Goal: Task Accomplishment & Management: Complete application form

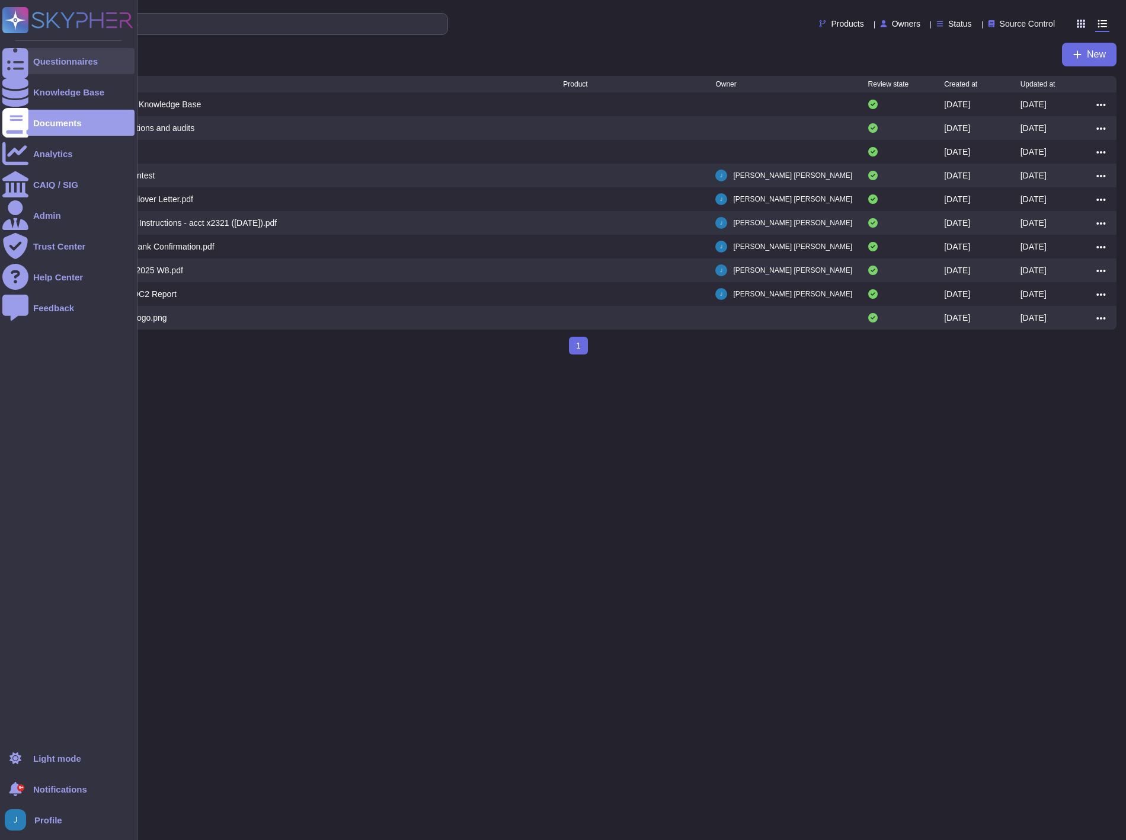
click at [42, 59] on div "Questionnaires" at bounding box center [65, 61] width 65 height 9
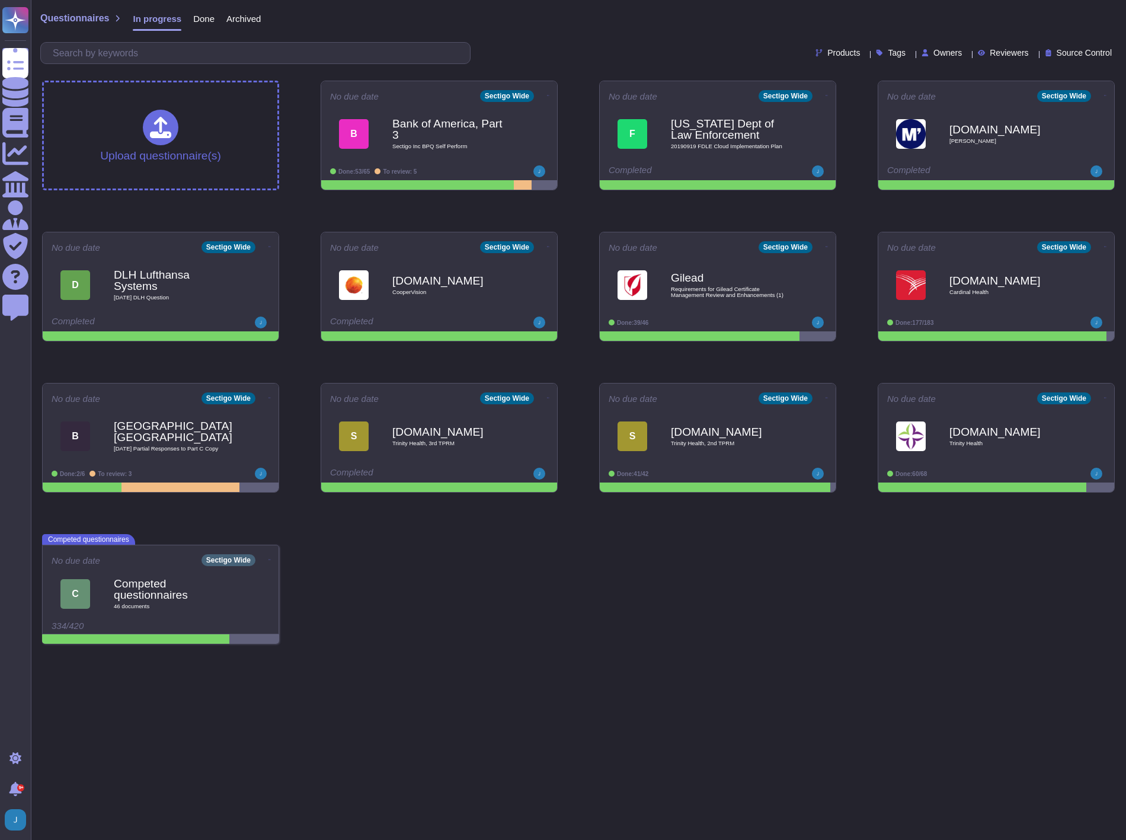
click at [198, 21] on span "Done" at bounding box center [203, 18] width 21 height 9
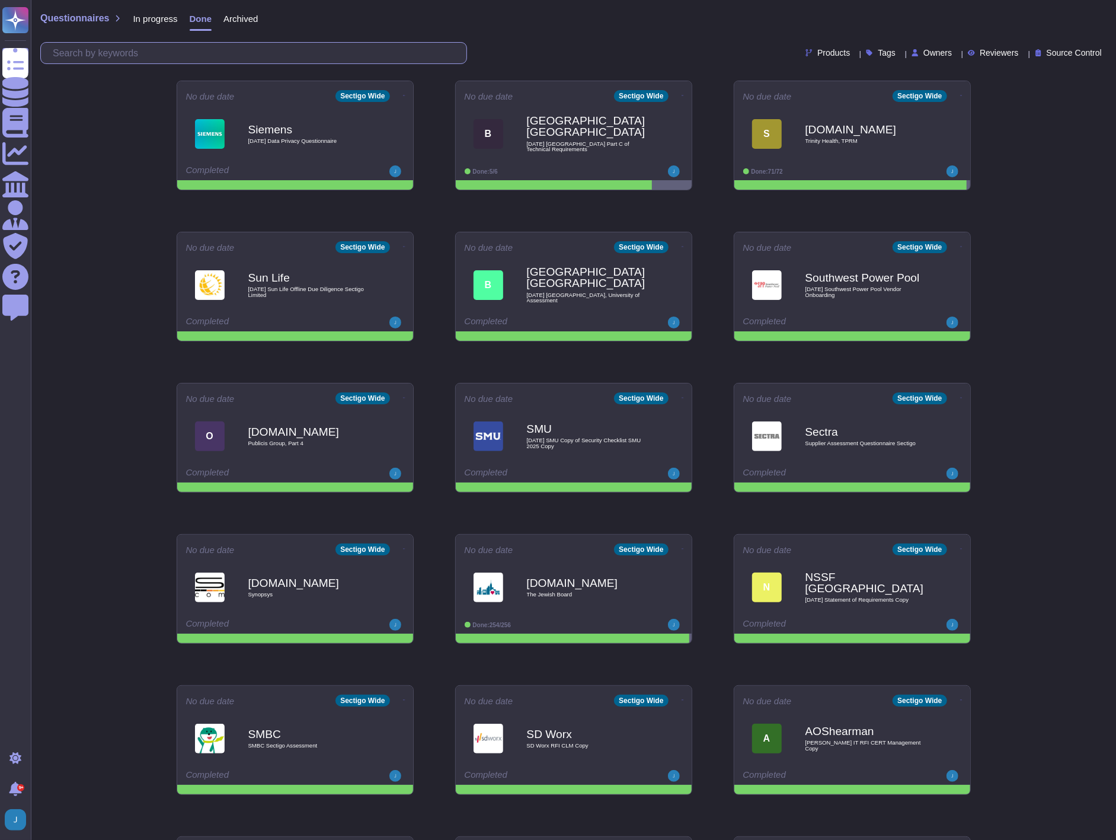
click at [213, 52] on input "text" at bounding box center [257, 53] width 420 height 21
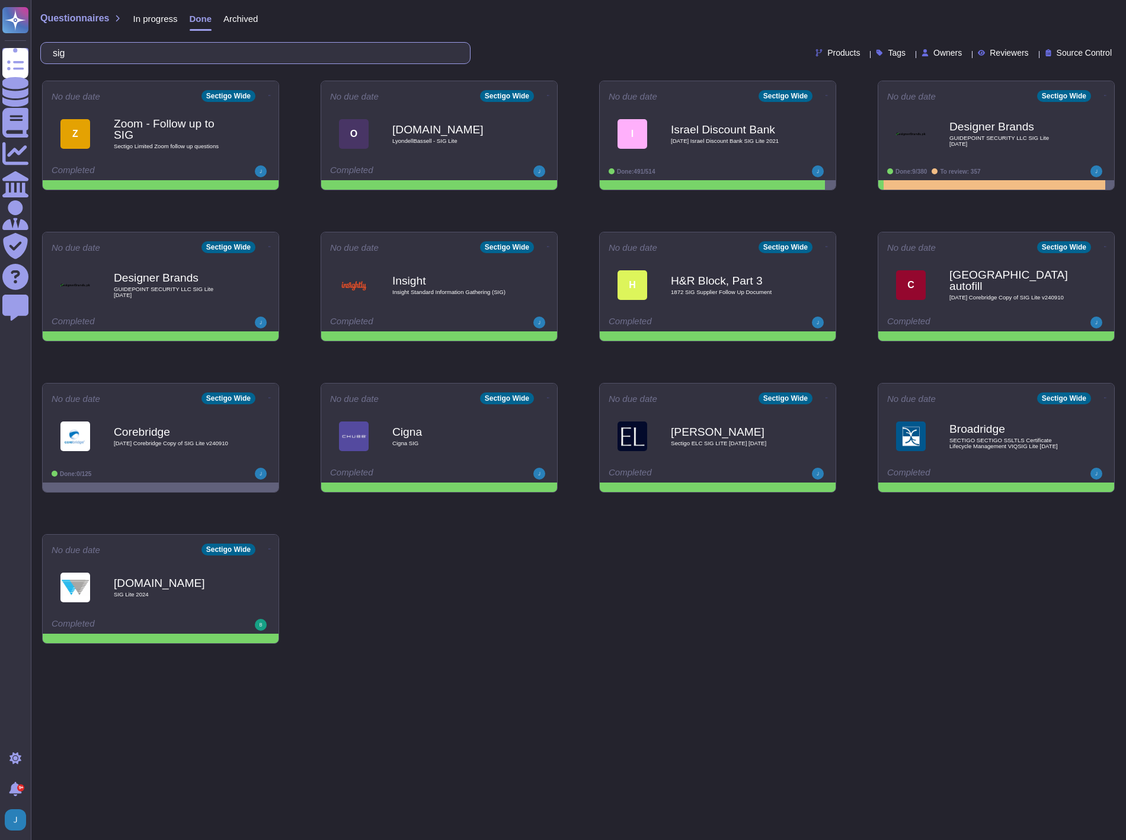
type input "sig"
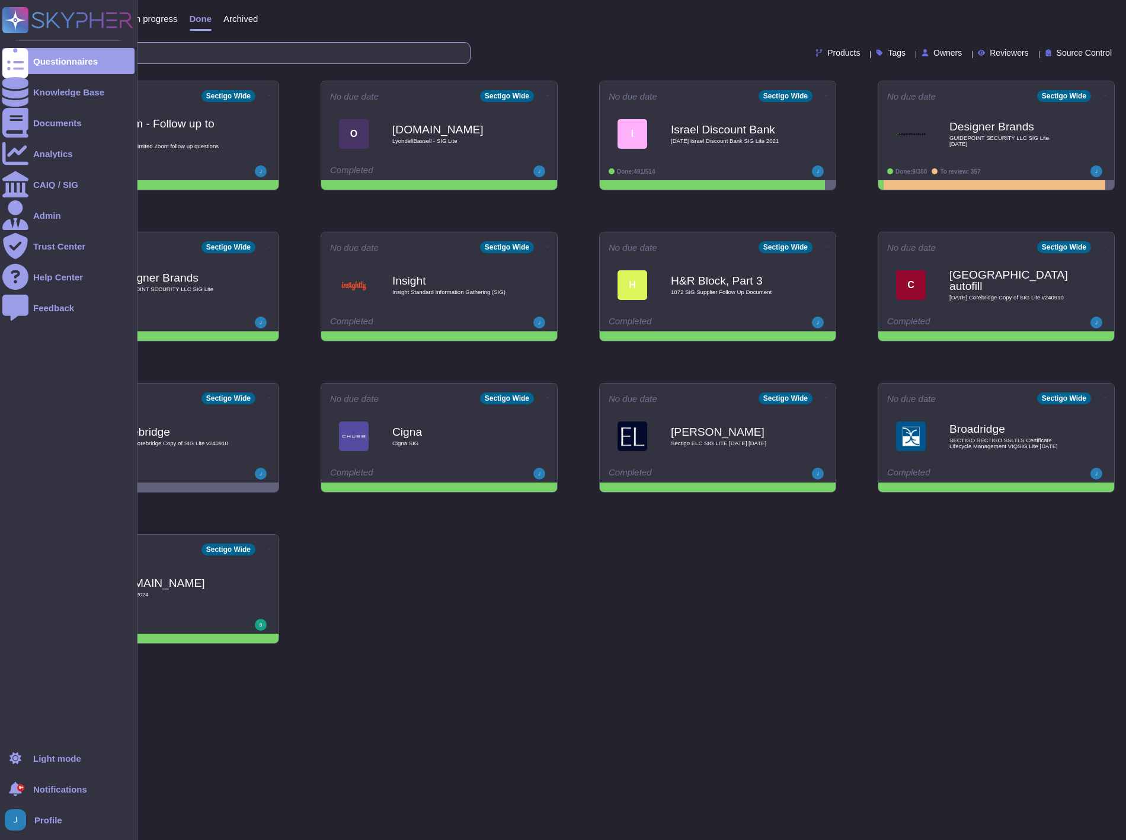
drag, startPoint x: 126, startPoint y: 60, endPoint x: 27, endPoint y: 46, distance: 100.6
click at [27, 46] on div "Questionnaires Knowledge Base Documents Analytics CAIQ / SIG Admin Trust Center…" at bounding box center [563, 326] width 1126 height 653
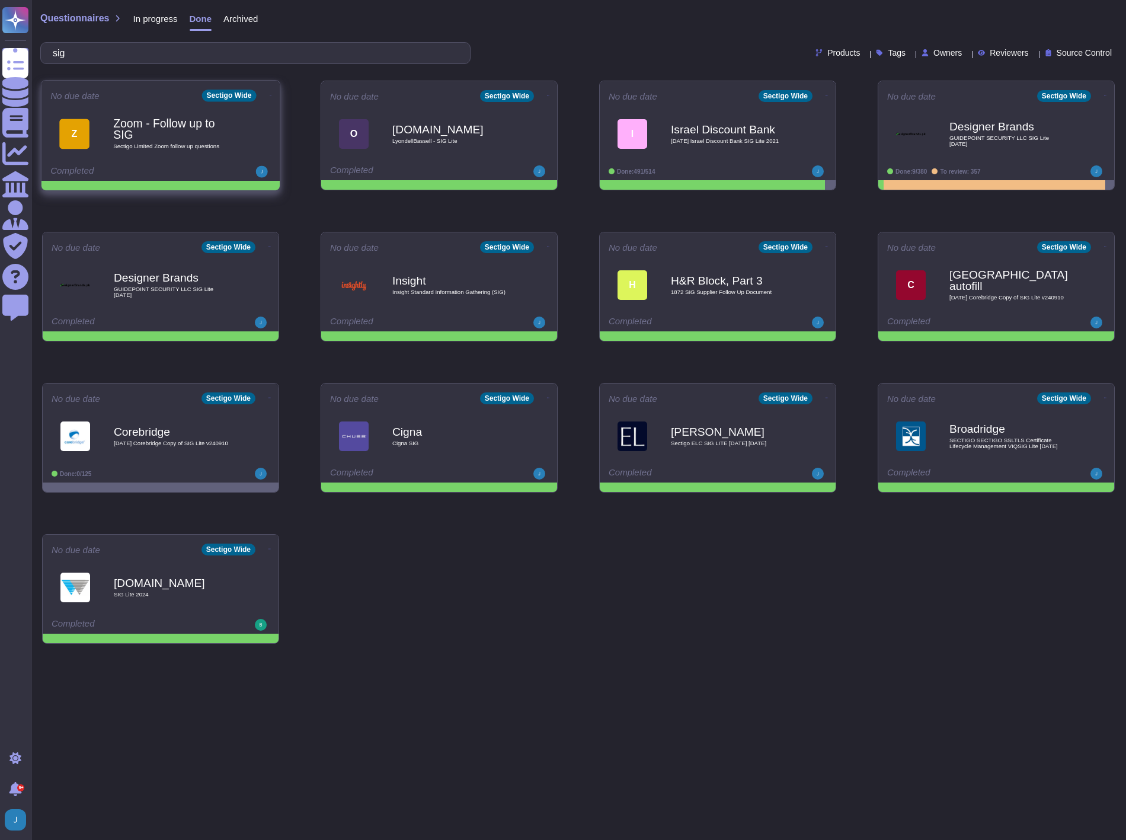
click at [132, 127] on b "Zoom - Follow up to SIG" at bounding box center [173, 129] width 120 height 23
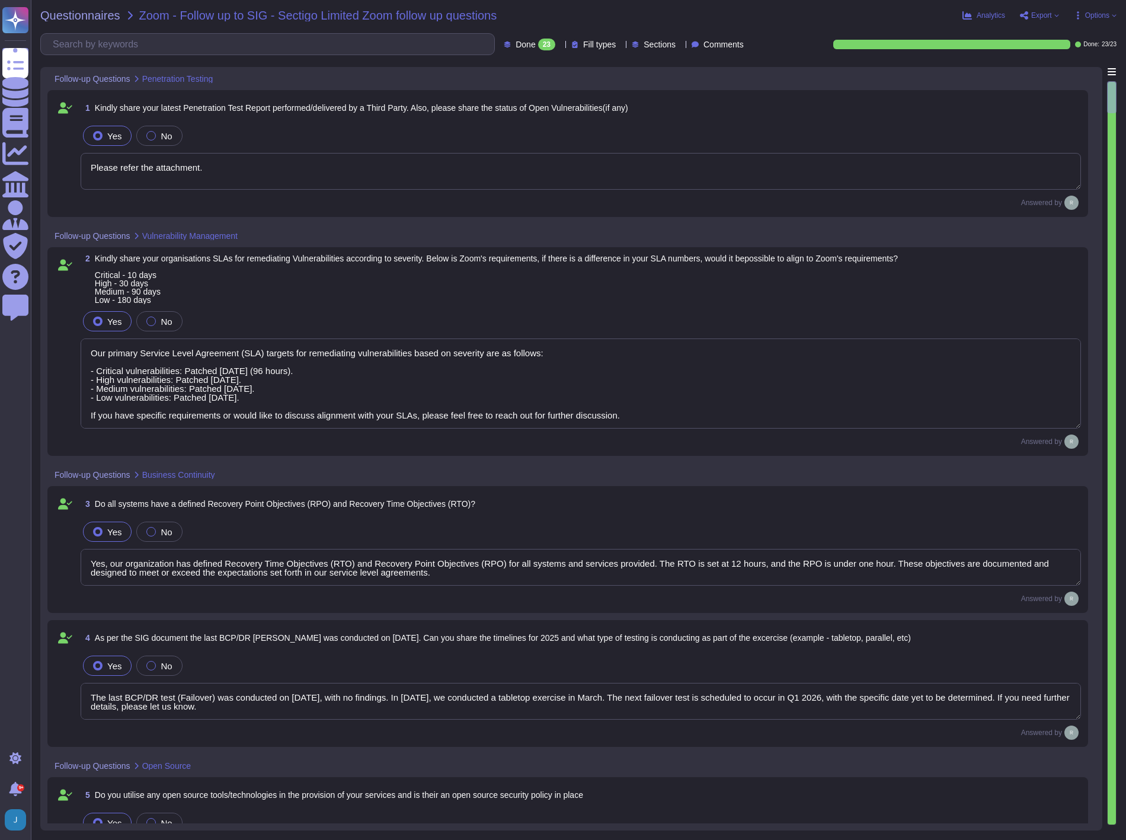
type textarea "Please refer the attachment."
type textarea "Our primary Service Level Agreement (SLA) targets for remediating vulnerabiliti…"
type textarea "Yes, our organization has defined Recovery Time Objectives (RTO) and Recovery P…"
type textarea "The last BCP/DR test (Failover) was conducted on [DATE], with no findings. In […"
type textarea "Yes, we utilize open-source software and libraries in the provision of our serv…"
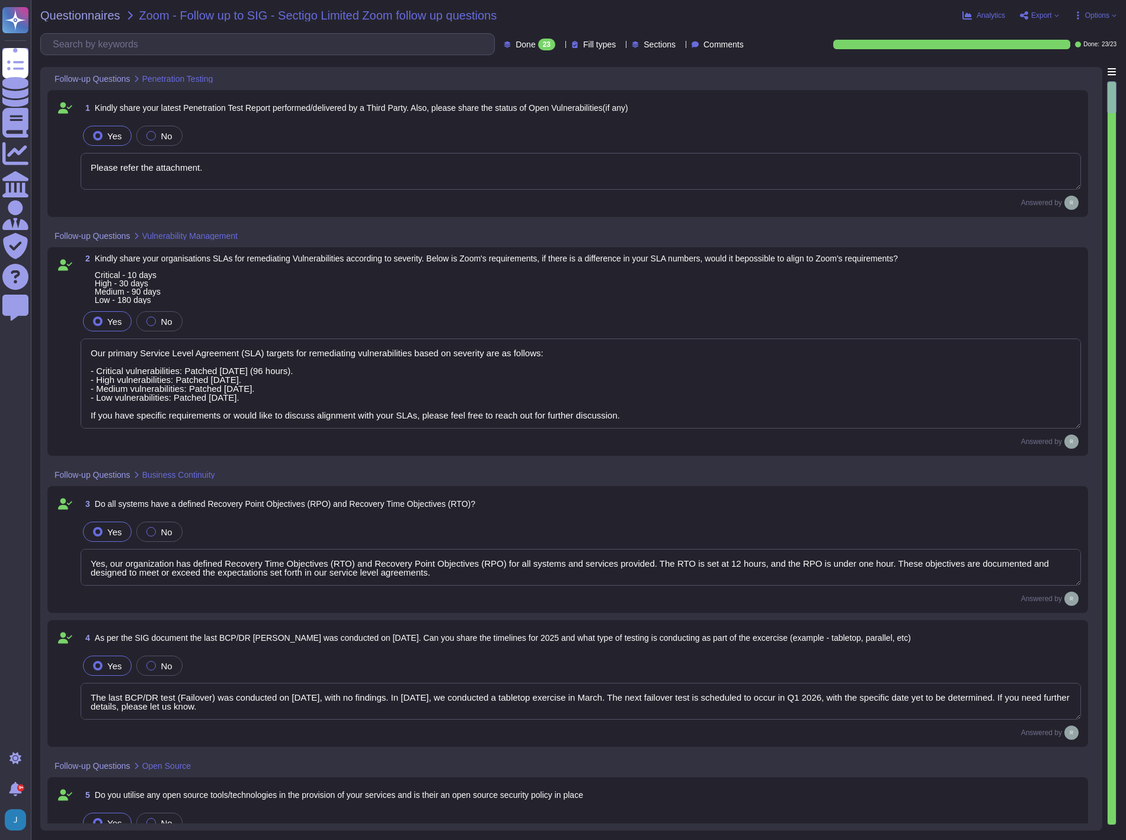
type textarea "We currently do not have Intrusion Detection and Intrusion Prevention tools imp…"
click at [103, 17] on span "Questionnaires" at bounding box center [80, 15] width 80 height 12
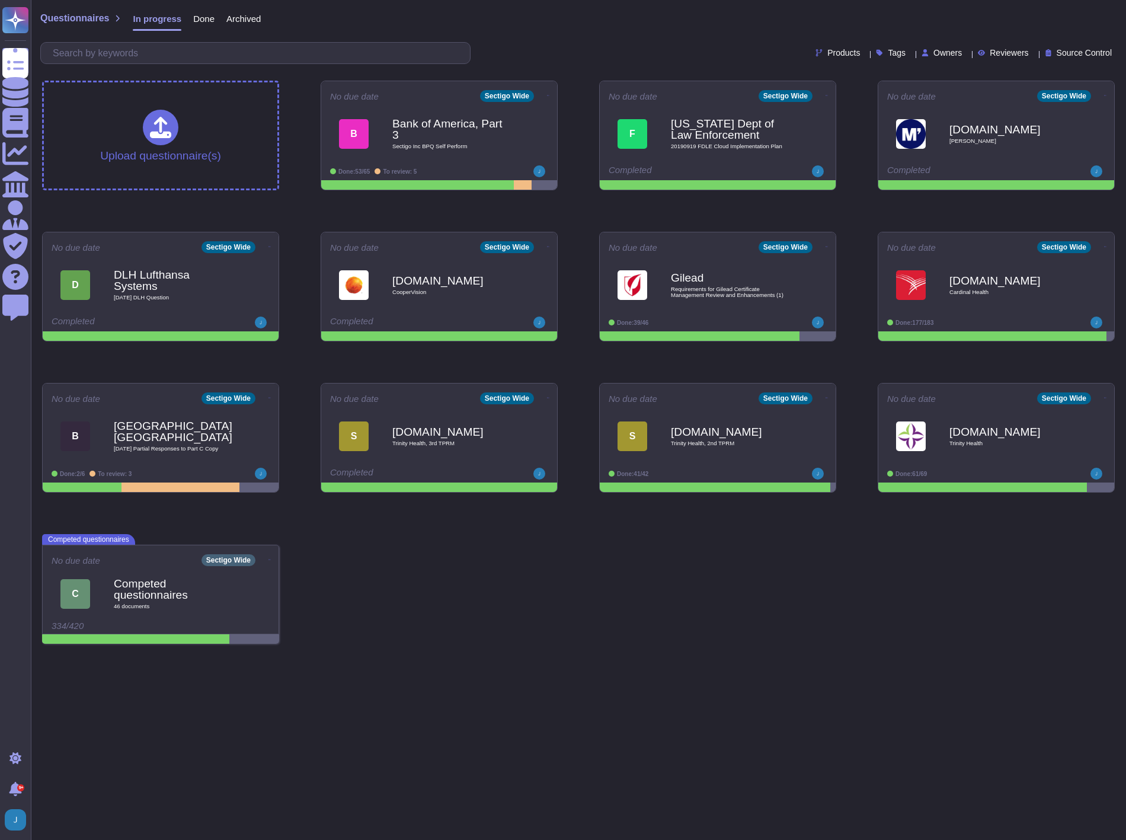
click at [203, 28] on div "Done" at bounding box center [197, 21] width 33 height 24
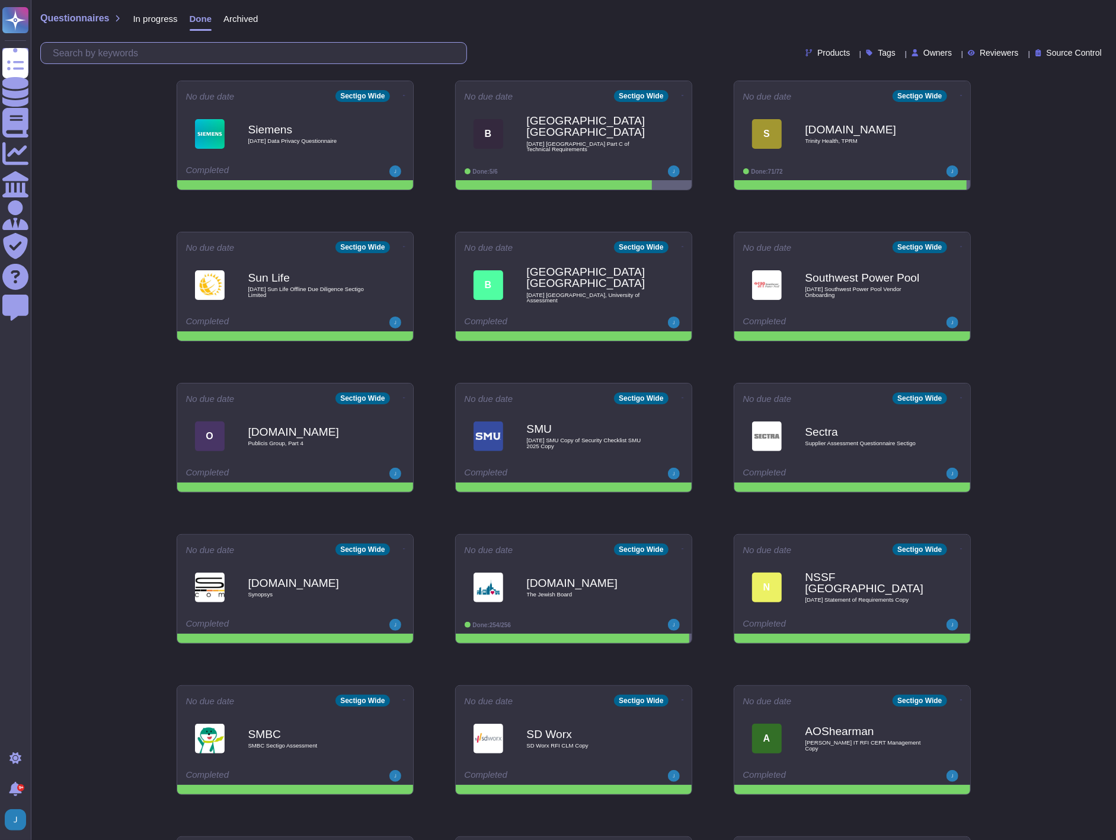
click at [202, 46] on input "text" at bounding box center [257, 53] width 420 height 21
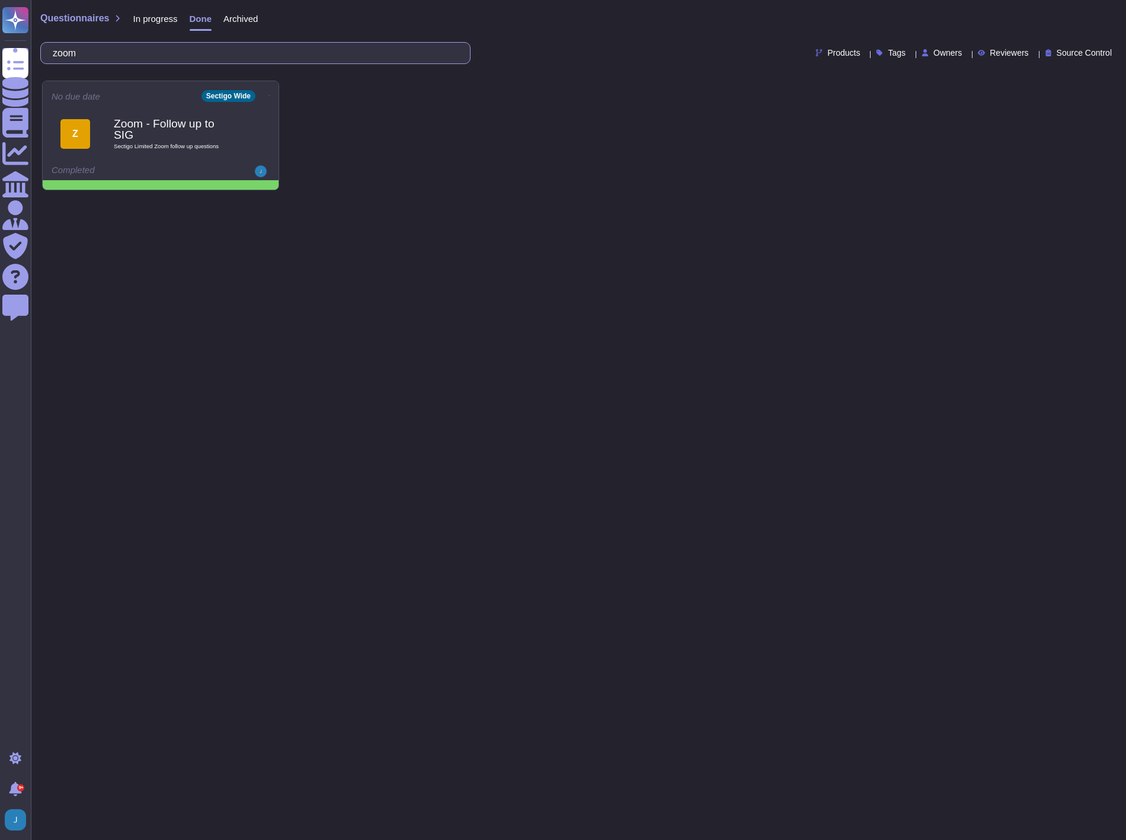
type input "zoom"
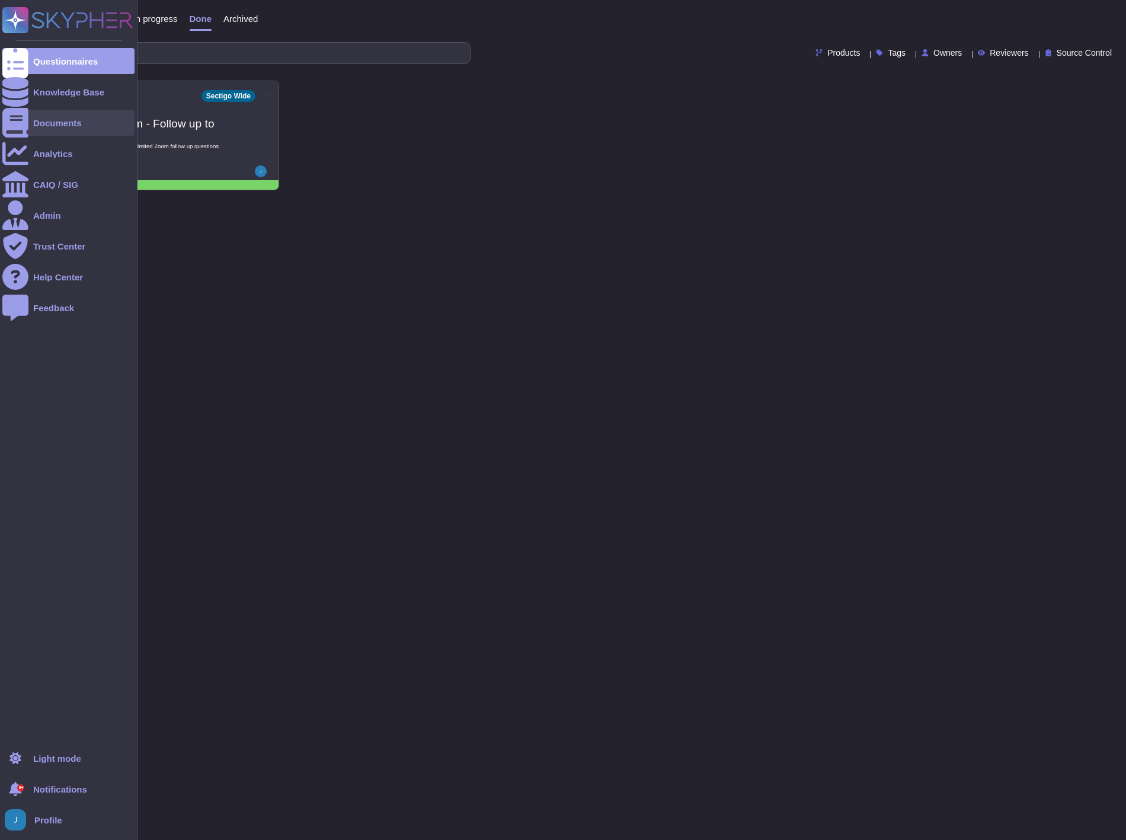
click at [56, 120] on div "Documents" at bounding box center [57, 123] width 49 height 9
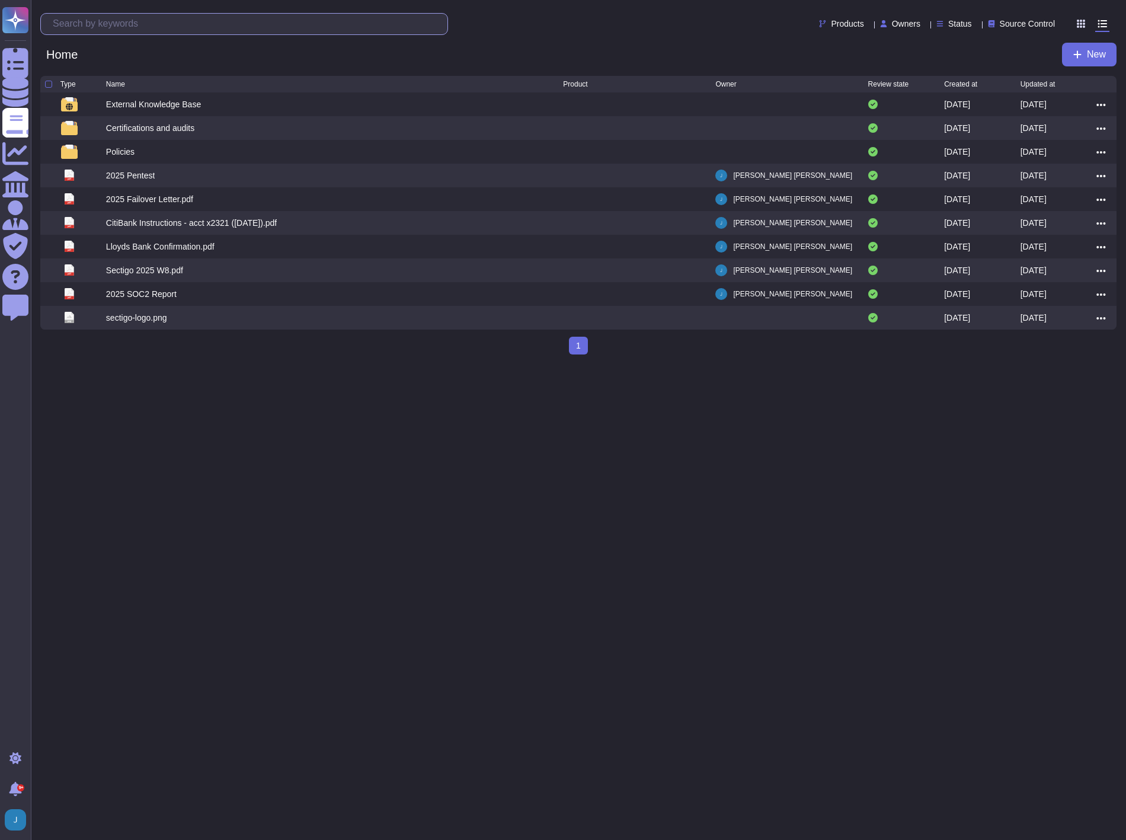
click at [211, 28] on input "text" at bounding box center [247, 24] width 401 height 21
click at [310, 16] on input "text" at bounding box center [247, 24] width 401 height 21
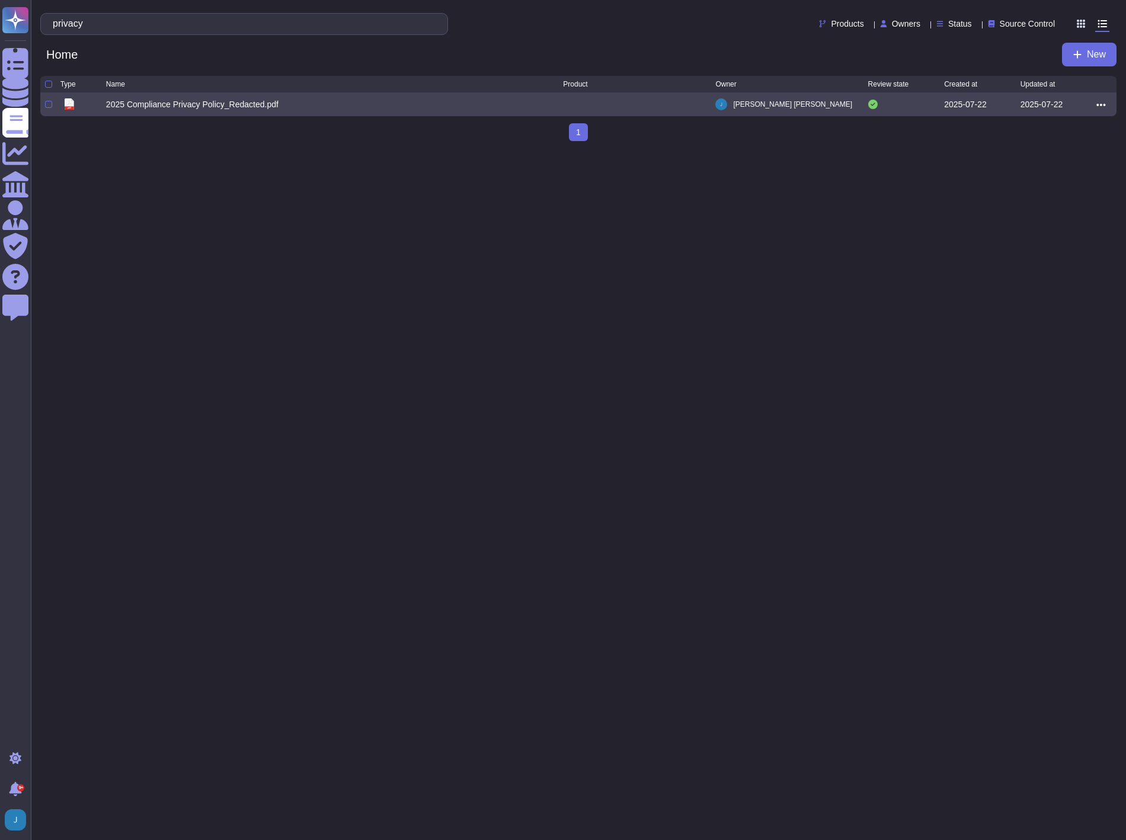
type input "privacy"
click at [178, 110] on div "2025 Compliance Privacy Policy_Redacted.pdf" at bounding box center [192, 104] width 172 height 12
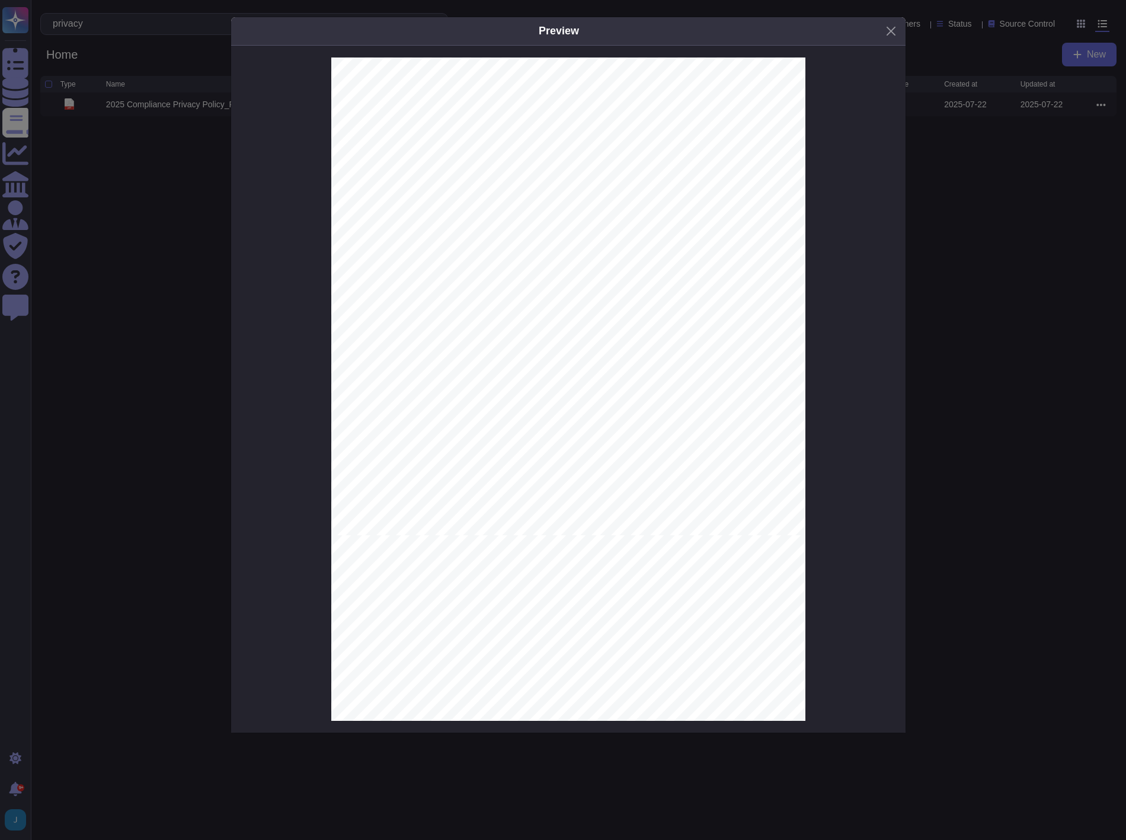
scroll to position [460, 0]
click at [892, 32] on button "Close" at bounding box center [891, 31] width 18 height 18
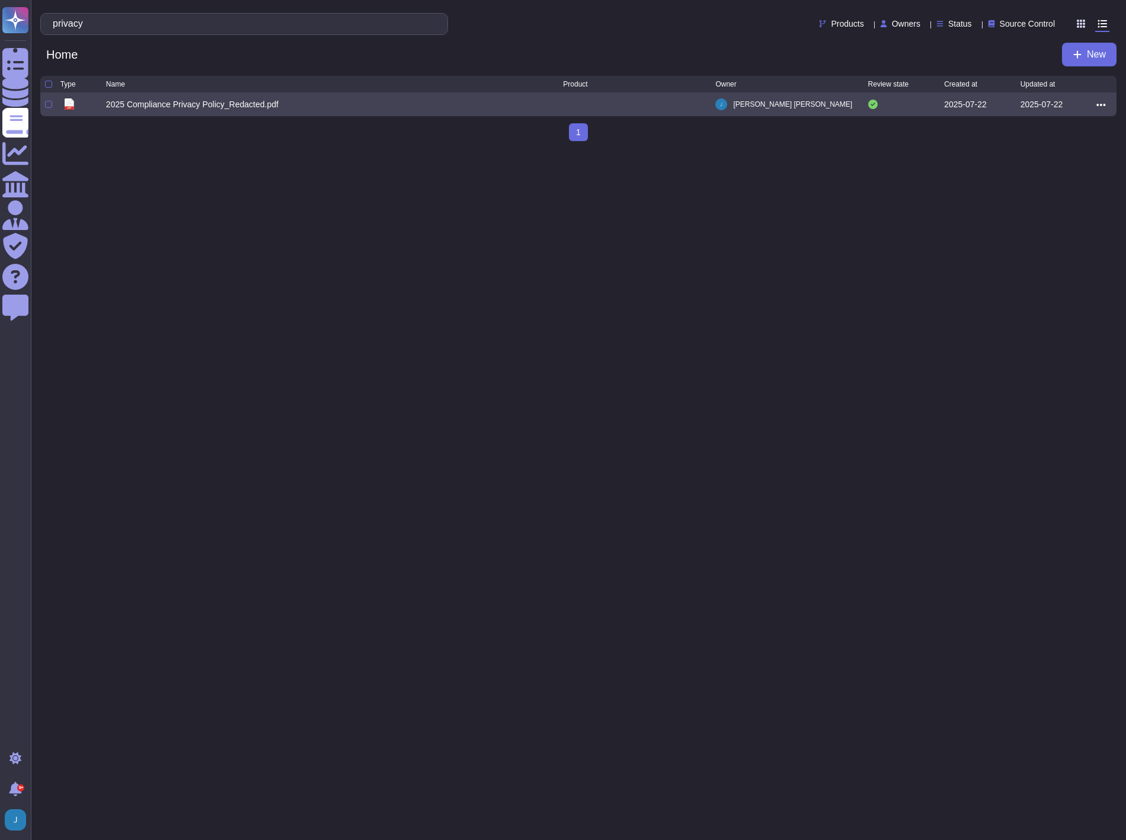
click at [1099, 110] on icon at bounding box center [1100, 105] width 9 height 11
click at [1068, 166] on link "Download" at bounding box center [1059, 157] width 94 height 17
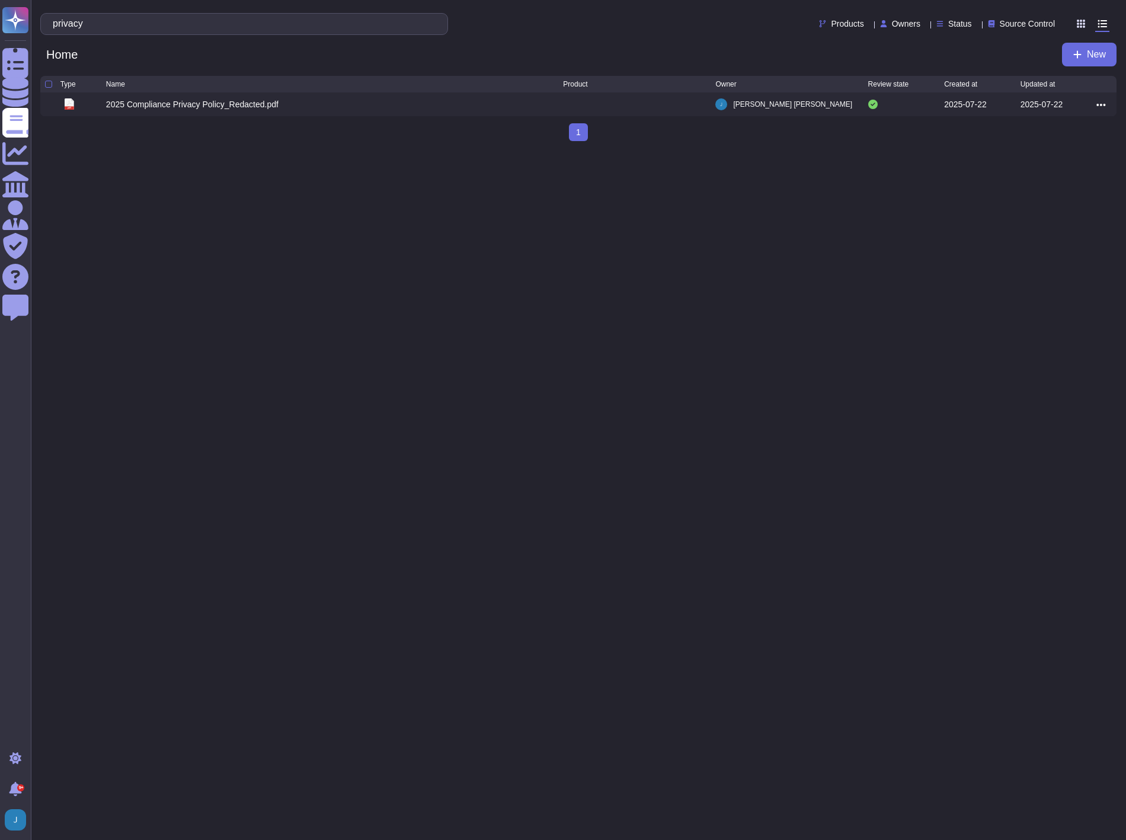
click at [753, 151] on html "Questionnaires Knowledge Base Documents Analytics CAIQ / SIG Admin Trust Center…" at bounding box center [563, 75] width 1126 height 151
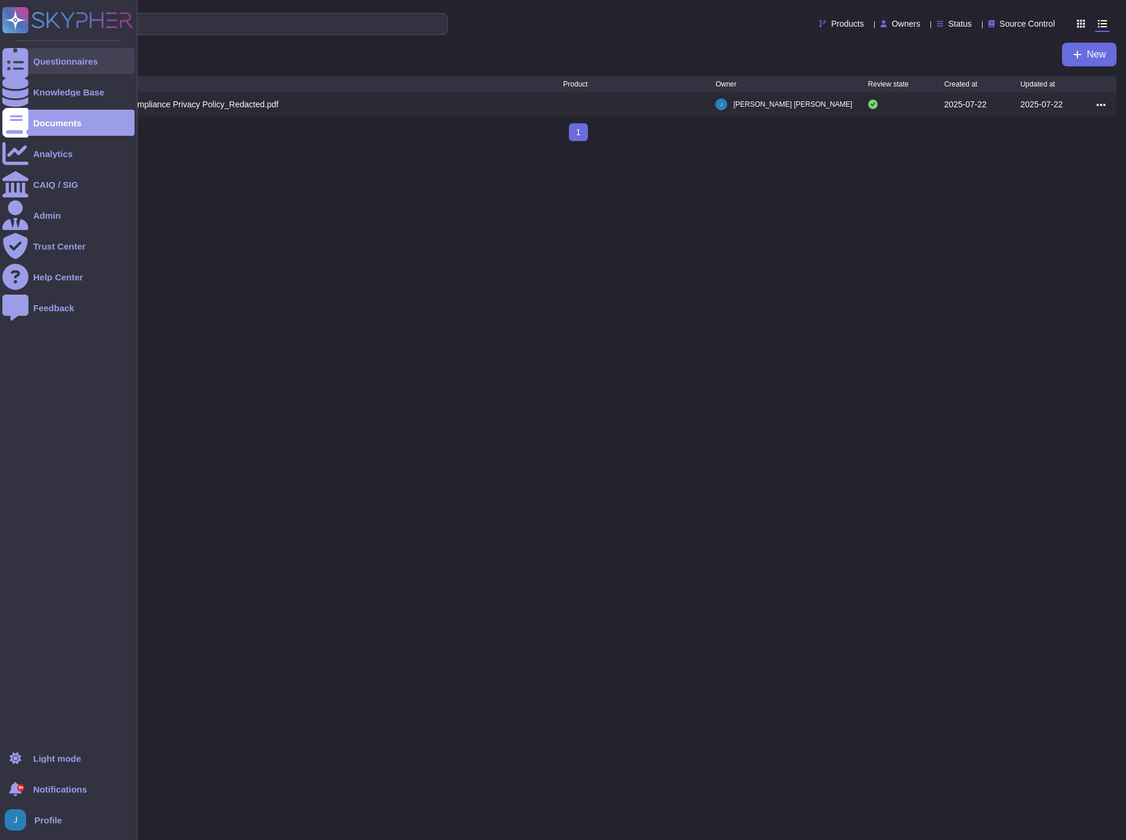
click at [74, 61] on div "Questionnaires" at bounding box center [65, 61] width 65 height 9
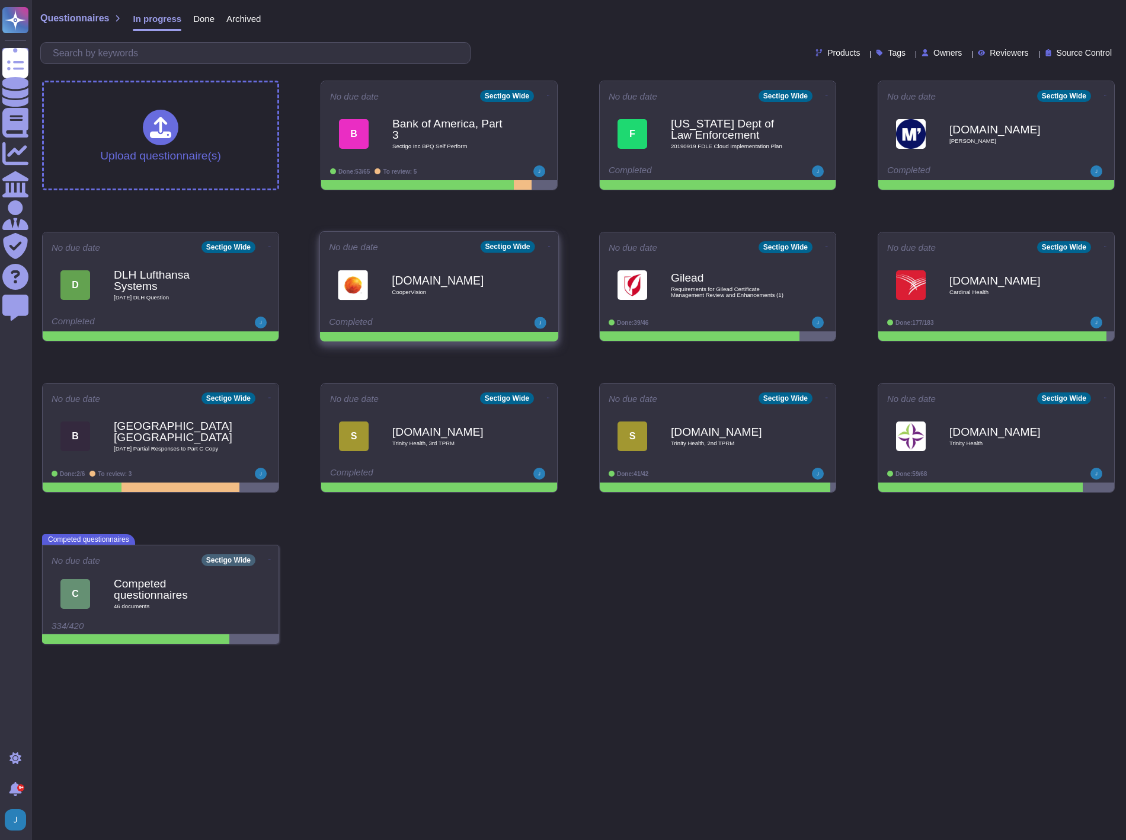
click at [547, 97] on icon at bounding box center [548, 95] width 2 height 3
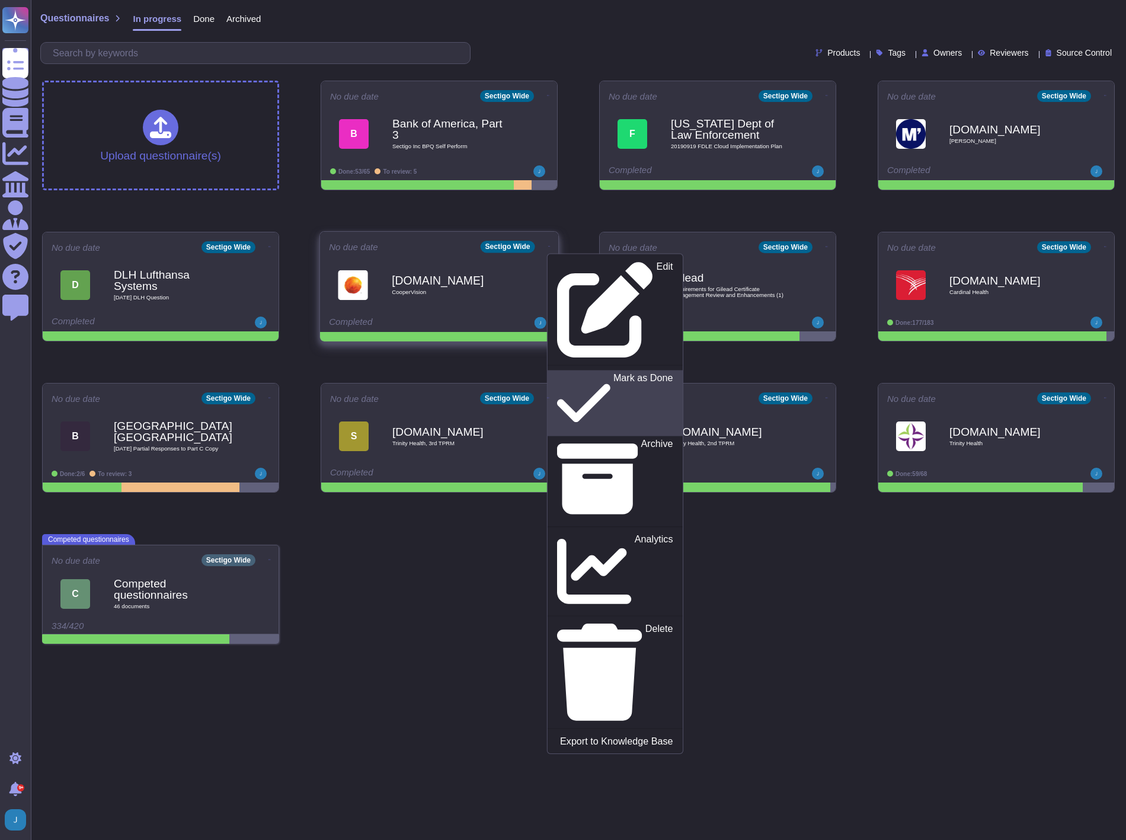
click at [613, 373] on p "Mark as Done" at bounding box center [643, 403] width 60 height 60
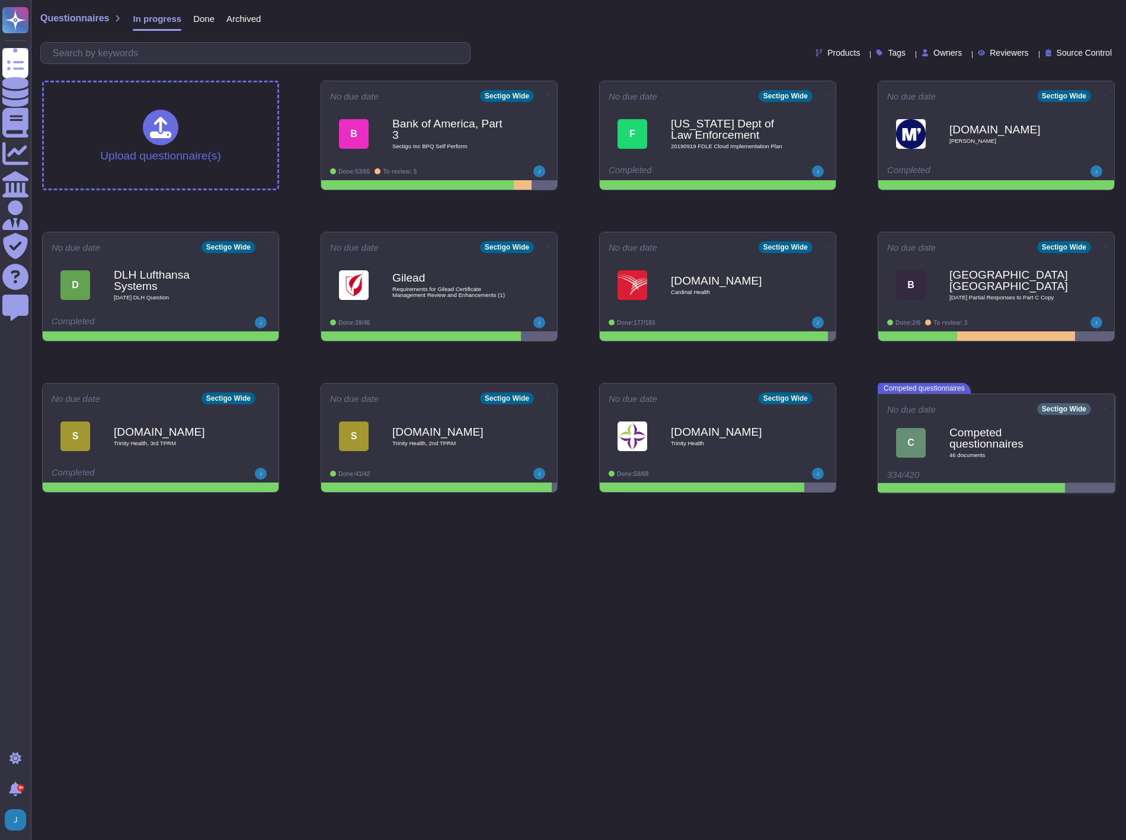
click at [451, 502] on html "Questionnaires Knowledge Base Documents Analytics CAIQ / SIG Admin Trust Center…" at bounding box center [563, 251] width 1126 height 502
click at [156, 119] on span "Click or Drag & Drop" at bounding box center [160, 120] width 103 height 11
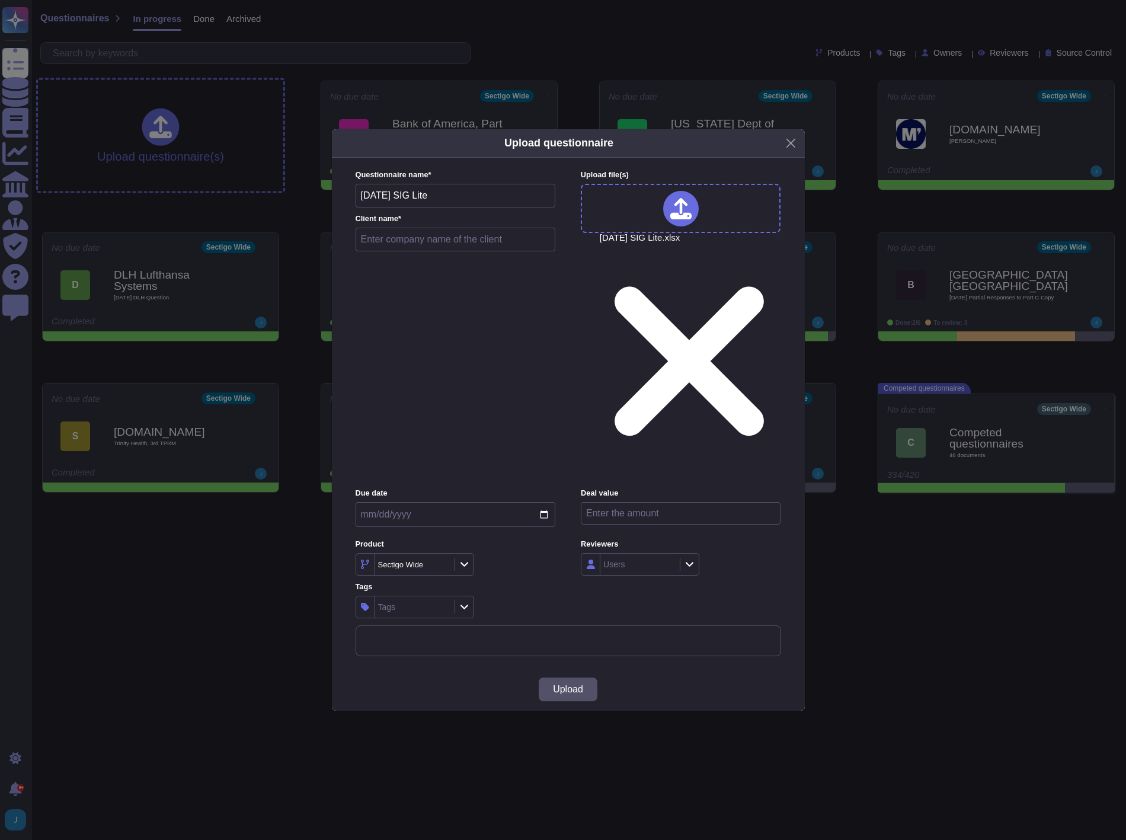
click at [430, 251] on input "text" at bounding box center [456, 240] width 200 height 24
type input "SIG Lite"
click at [572, 685] on span "Upload" at bounding box center [568, 689] width 30 height 9
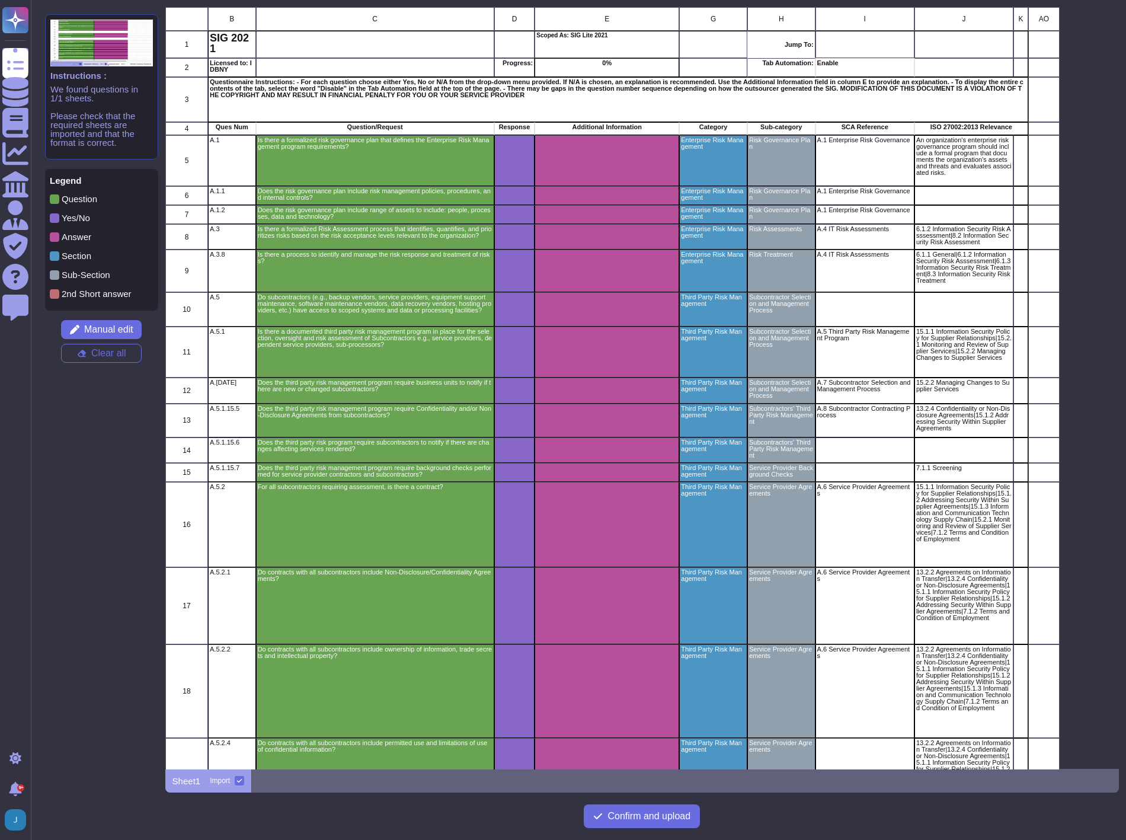
scroll to position [753, 944]
click at [92, 295] on p "2nd Short answer" at bounding box center [97, 293] width 70 height 9
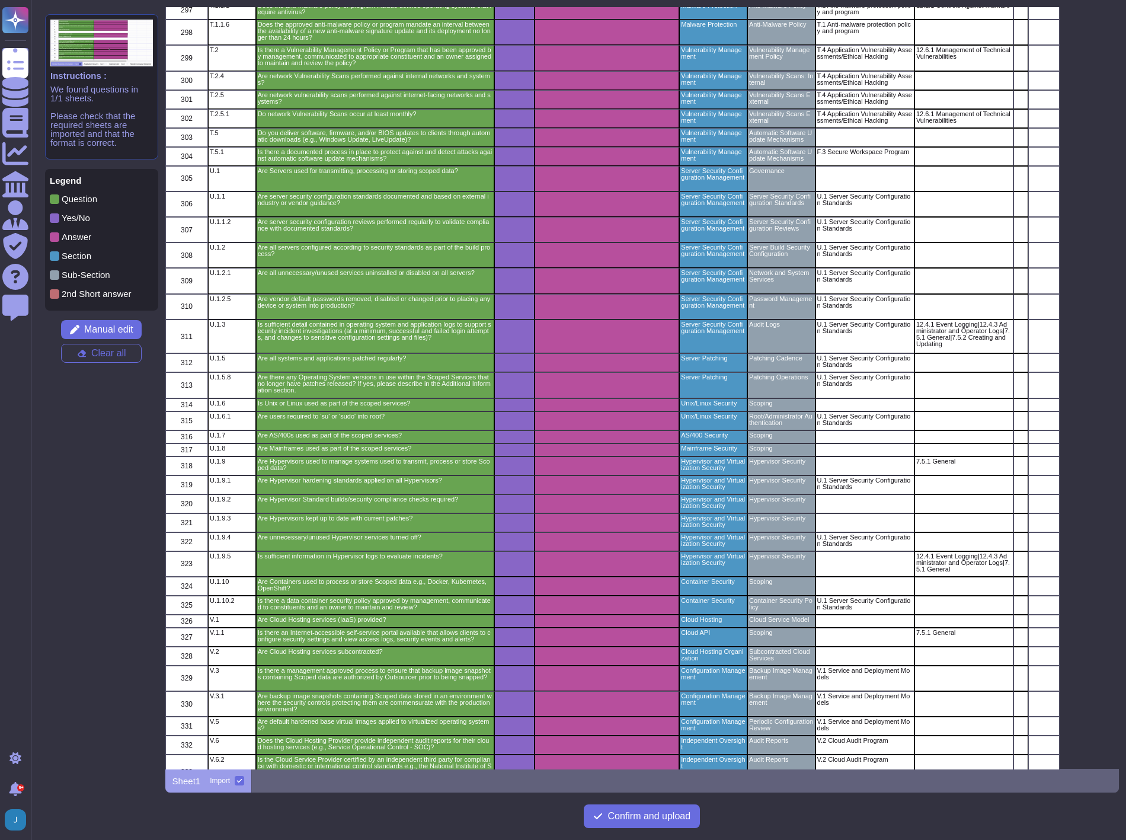
scroll to position [8611, 0]
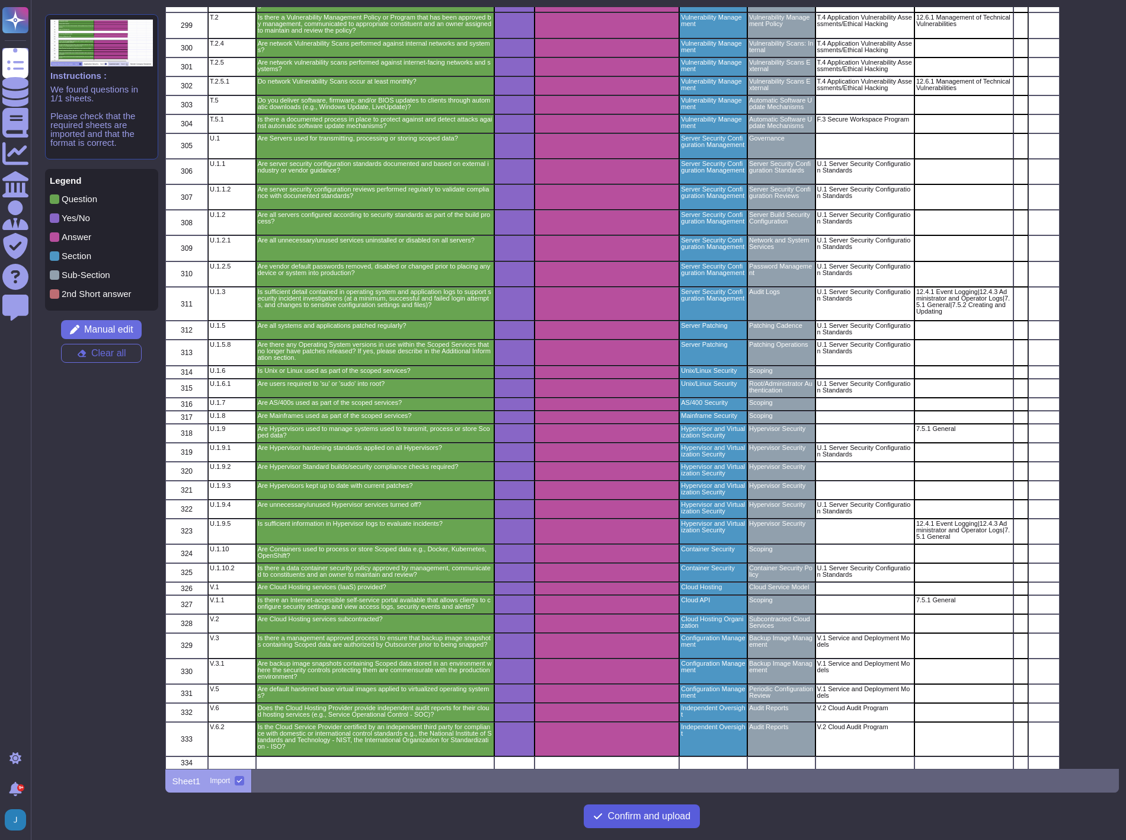
click at [663, 818] on span "Confirm and upload" at bounding box center [648, 815] width 83 height 9
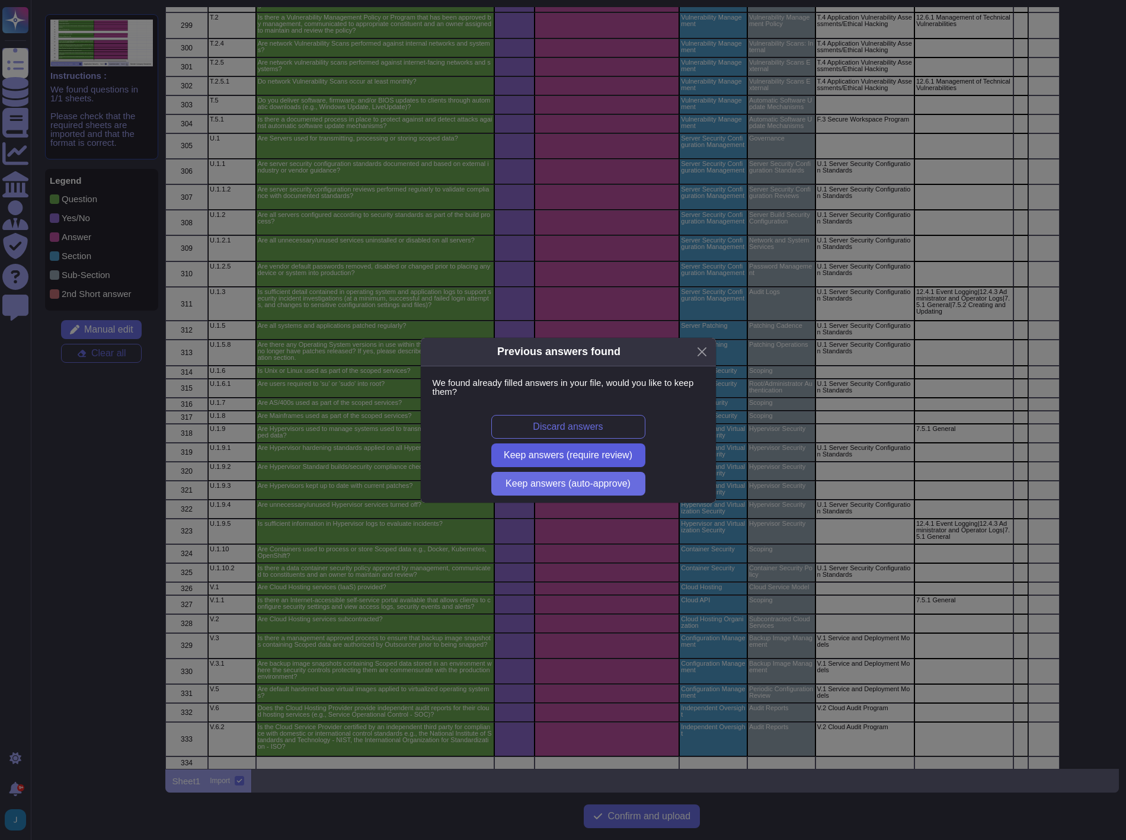
click at [562, 452] on span "Keep answers (require review)" at bounding box center [568, 454] width 129 height 9
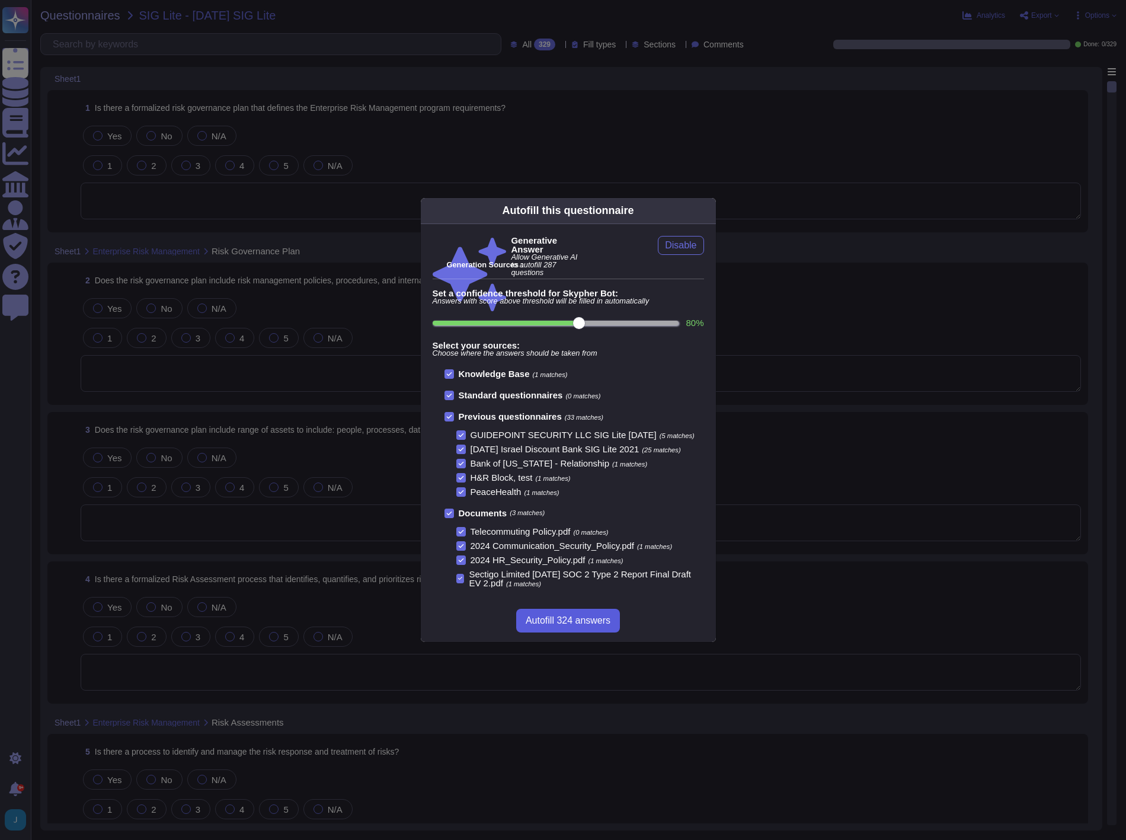
click at [565, 619] on span "Autofill 324 answers" at bounding box center [568, 620] width 85 height 9
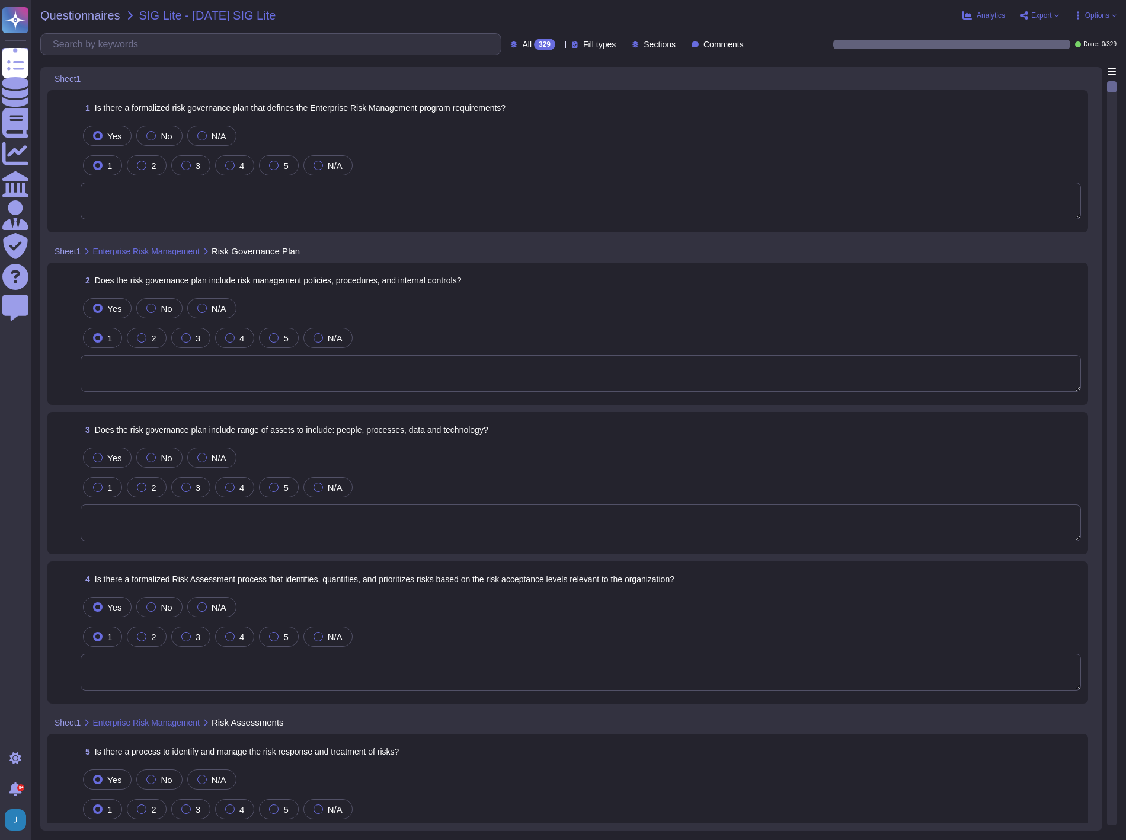
type textarea "Yes, there is a formalized risk governance plan approved by management that def…"
type textarea "Yes, the risk governance plan includes risk management policies, procedures, an…"
type textarea "Yes, Sectigo has adopted a formalized risk assessment process that identifies, …"
type textarea "Yes, Sectigo has a defined process to identify and manage the risk response and…"
type textarea "No, subcontractors do not have access to scoped systems and data or processing …"
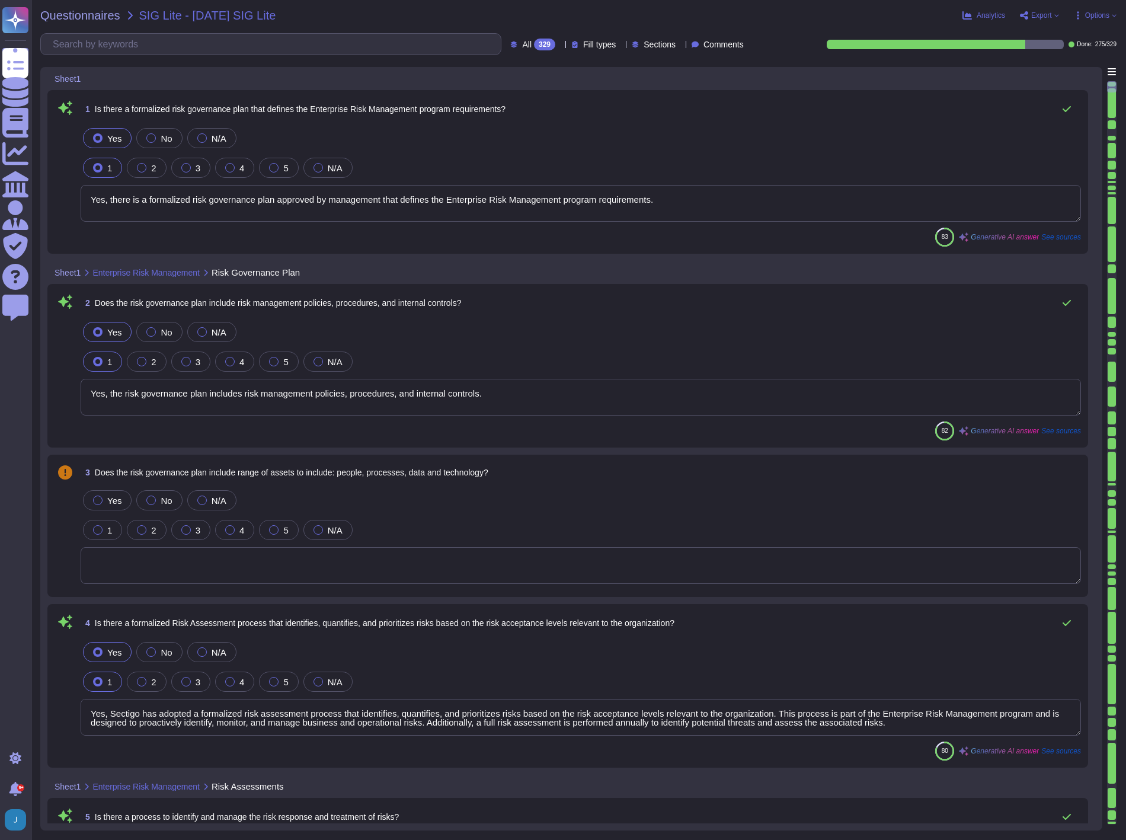
click at [1046, 18] on span "Export" at bounding box center [1041, 15] width 21 height 7
click at [1062, 72] on p "Download" at bounding box center [1083, 86] width 42 height 29
click at [91, 16] on span "Questionnaires" at bounding box center [80, 15] width 80 height 12
